Goal: Check status: Check status

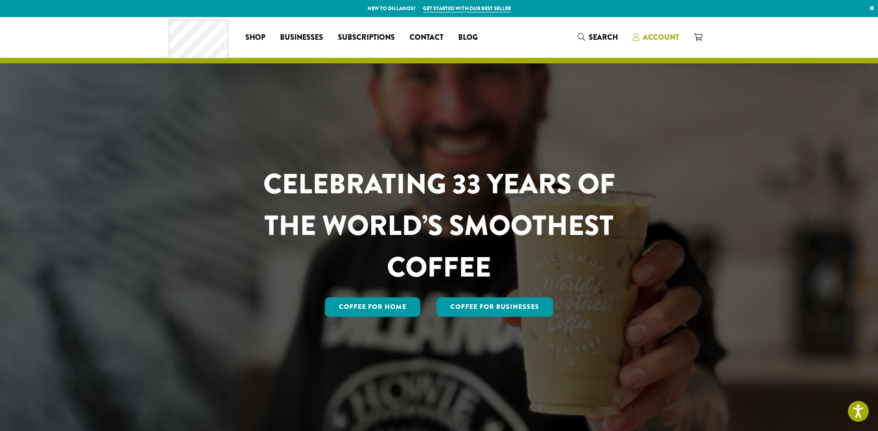
click at [661, 31] on link "Account" at bounding box center [655, 37] width 61 height 15
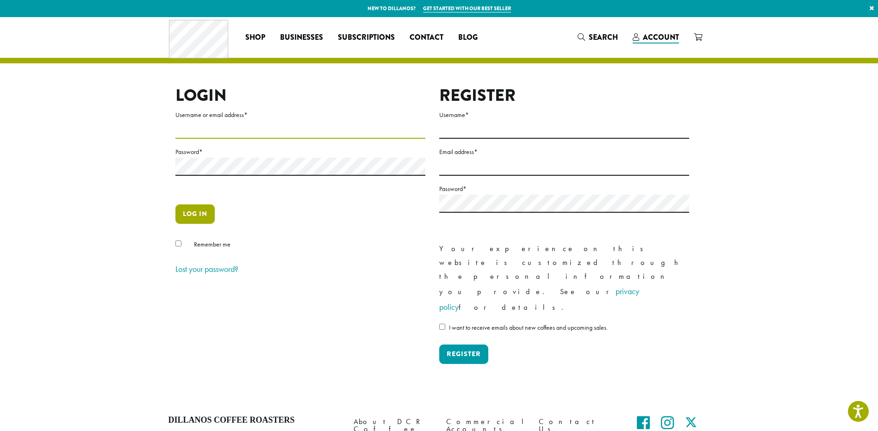
type input "**********"
click at [199, 215] on button "Log in" at bounding box center [194, 214] width 39 height 19
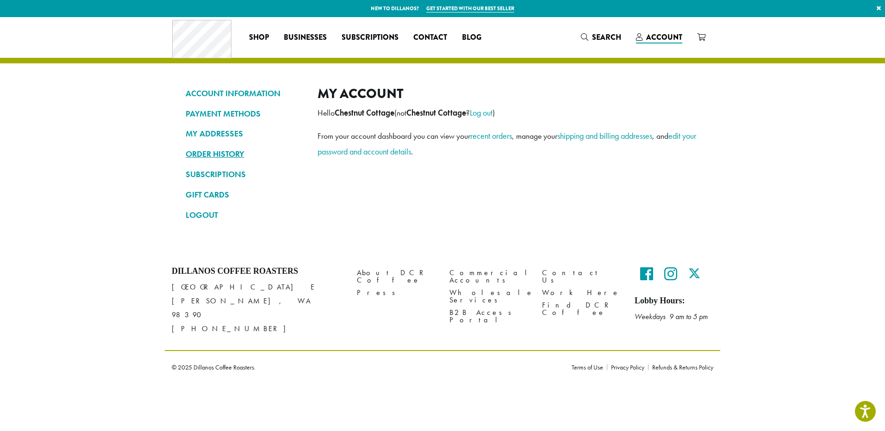
click at [232, 151] on link "ORDER HISTORY" at bounding box center [245, 154] width 118 height 16
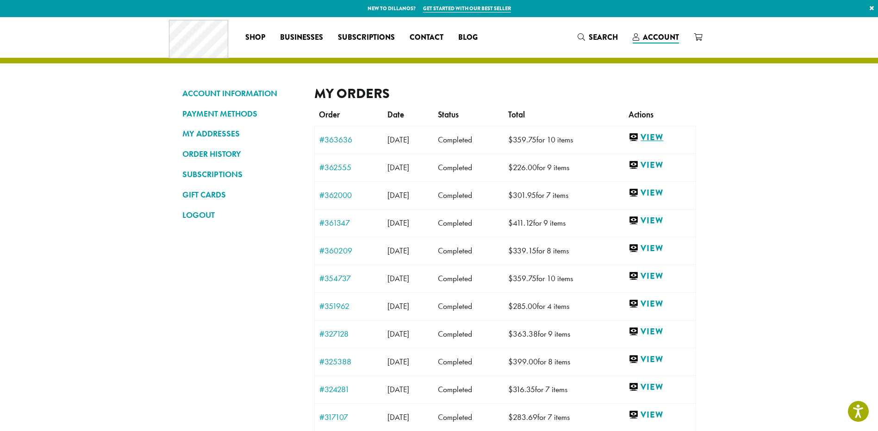
click at [660, 132] on link "View" at bounding box center [660, 138] width 62 height 12
click at [206, 155] on link "ORDER HISTORY" at bounding box center [241, 154] width 118 height 16
